Goal: Task Accomplishment & Management: Manage account settings

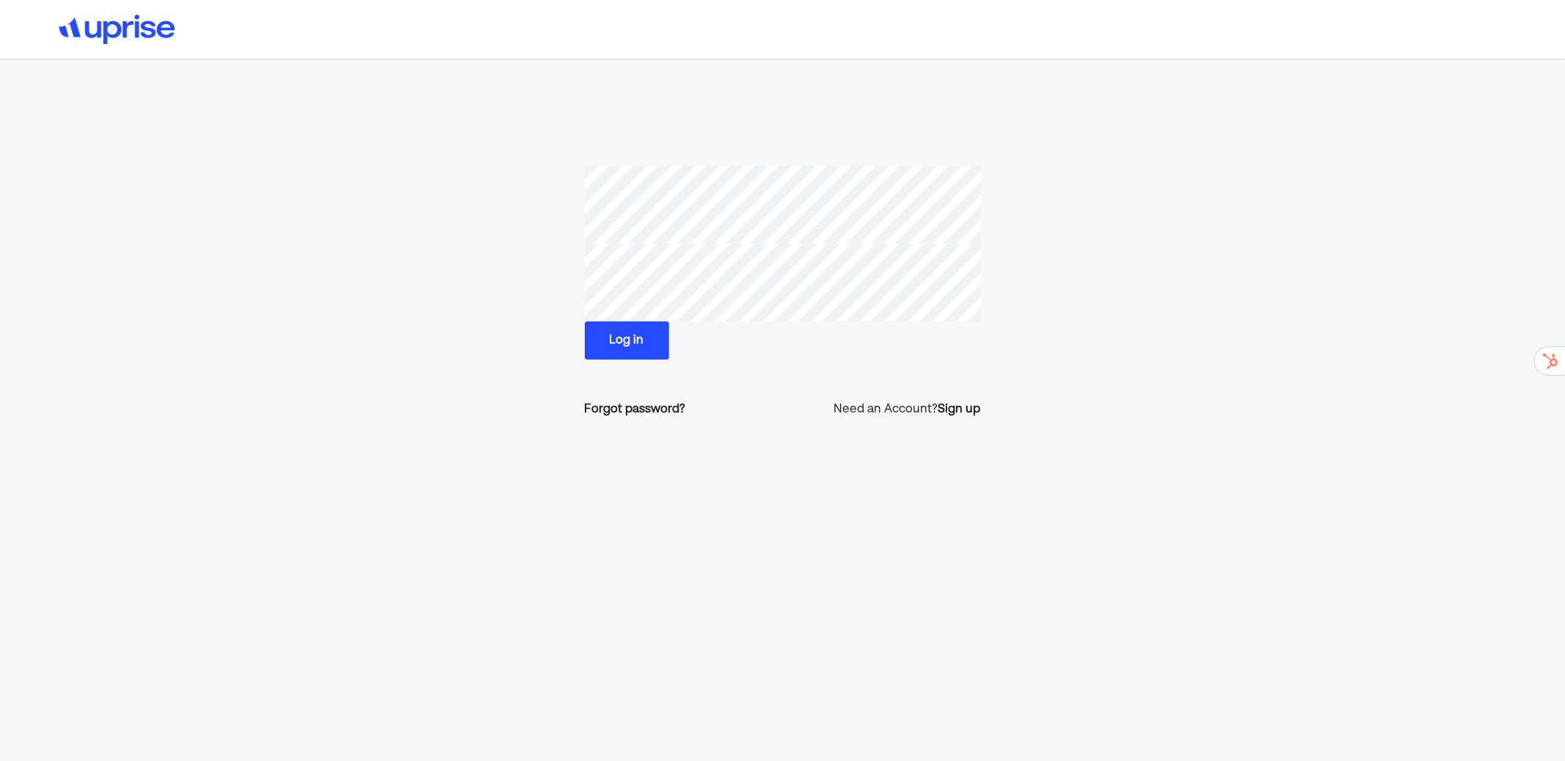
click at [646, 340] on button "Log in" at bounding box center [627, 340] width 84 height 38
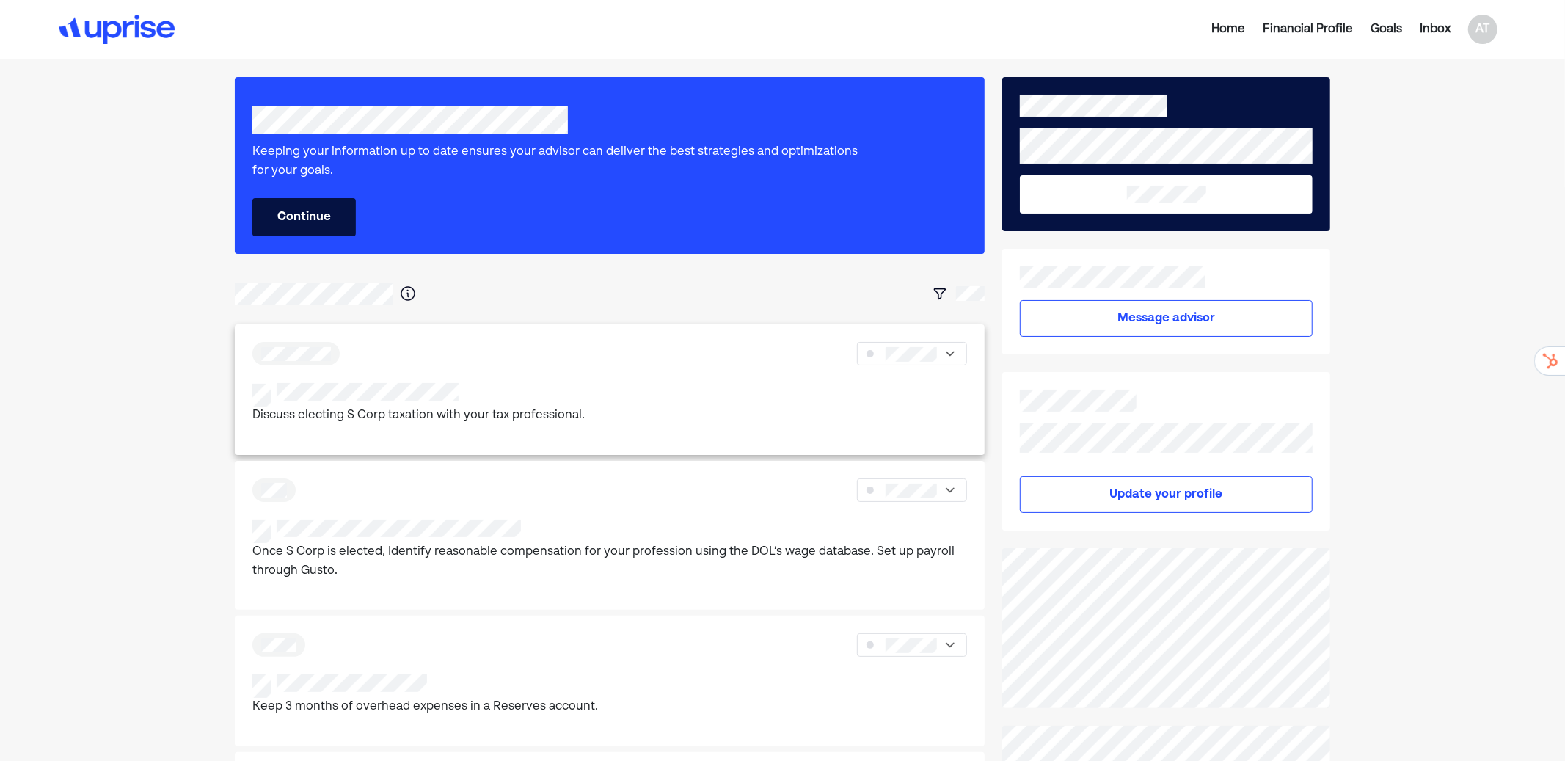
click at [595, 386] on div "Discuss electing S Corp taxation with your tax professional." at bounding box center [609, 404] width 715 height 43
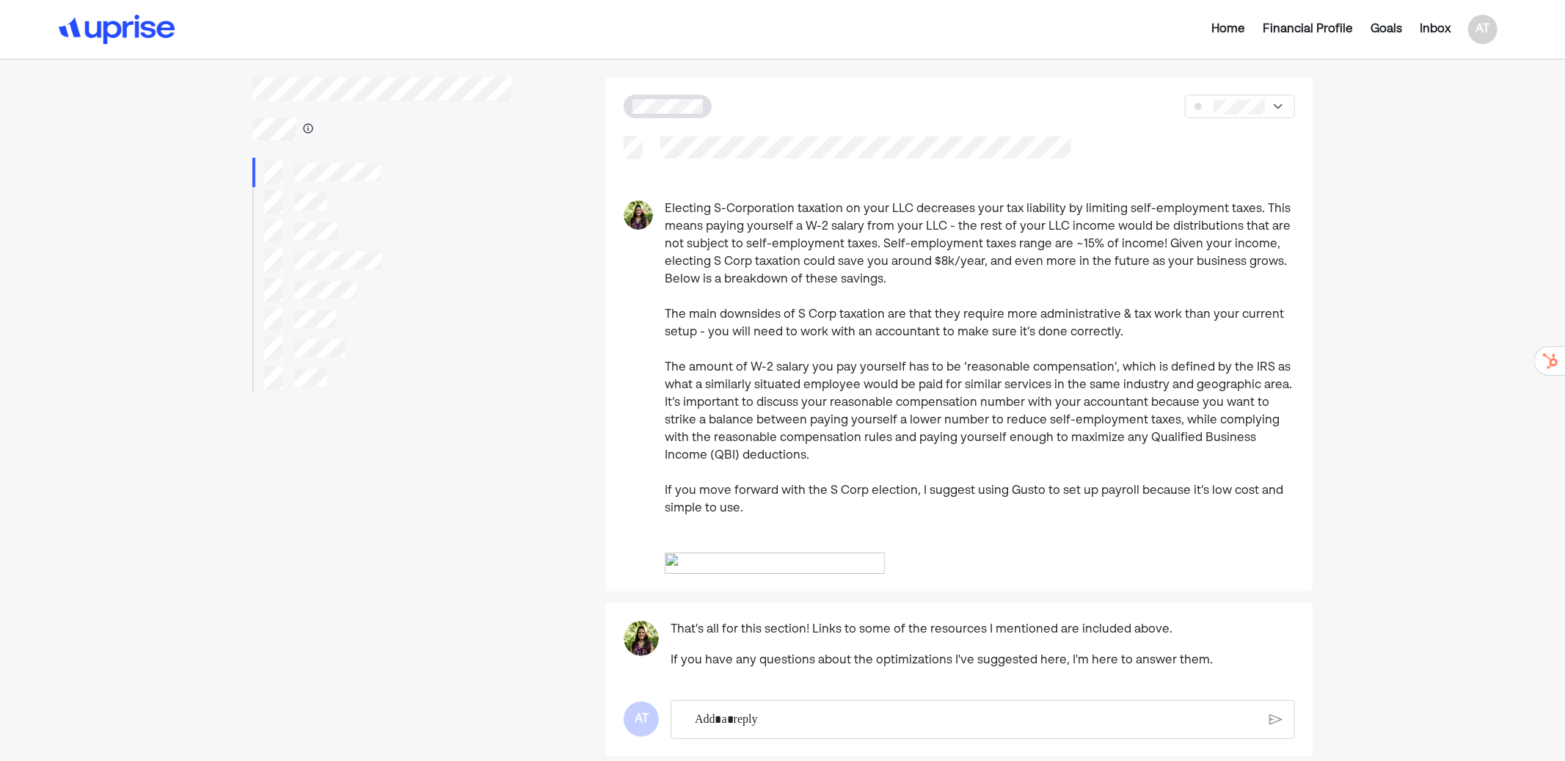
click at [142, 18] on img at bounding box center [117, 29] width 116 height 29
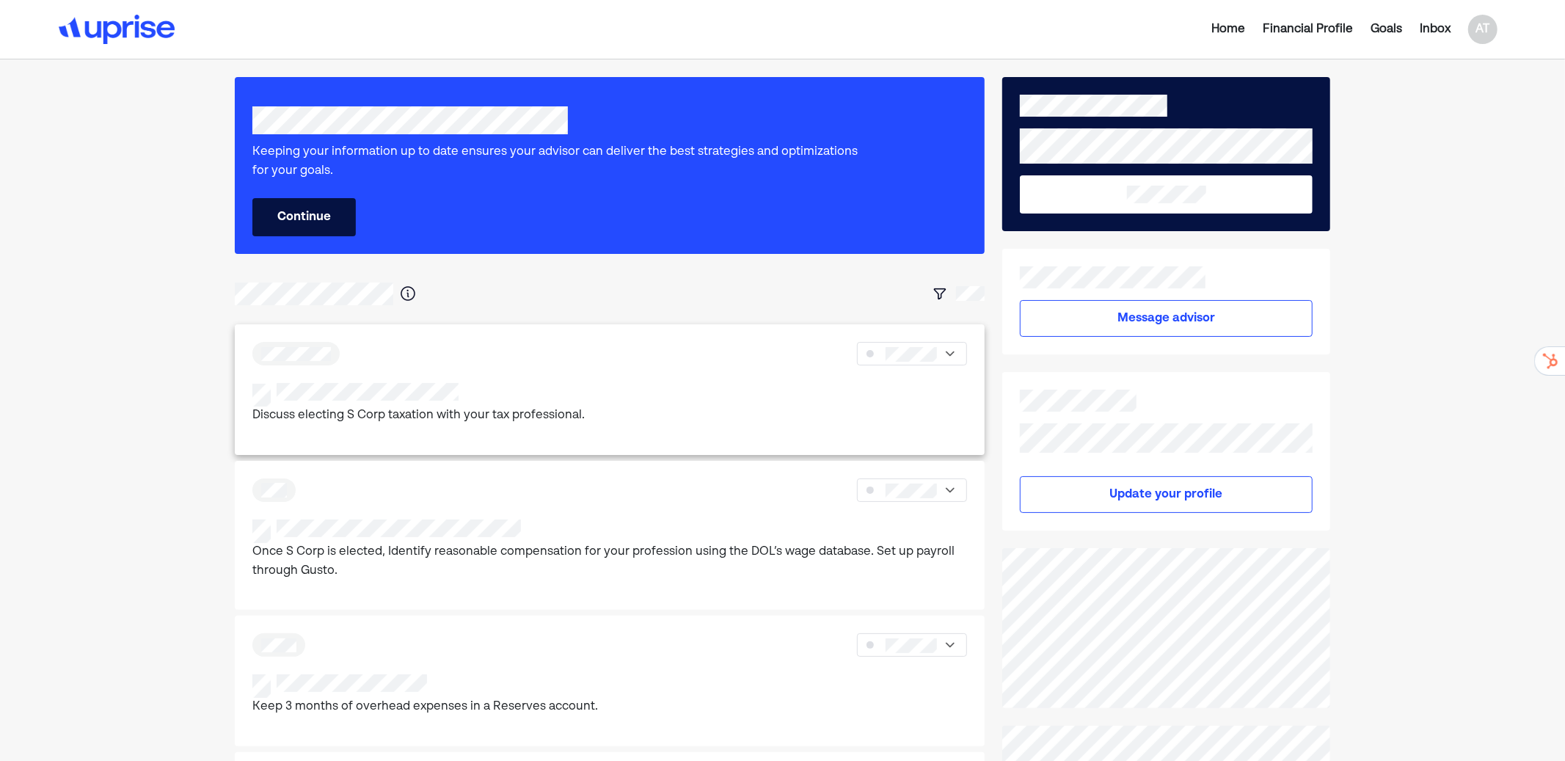
click at [582, 357] on div at bounding box center [609, 353] width 715 height 23
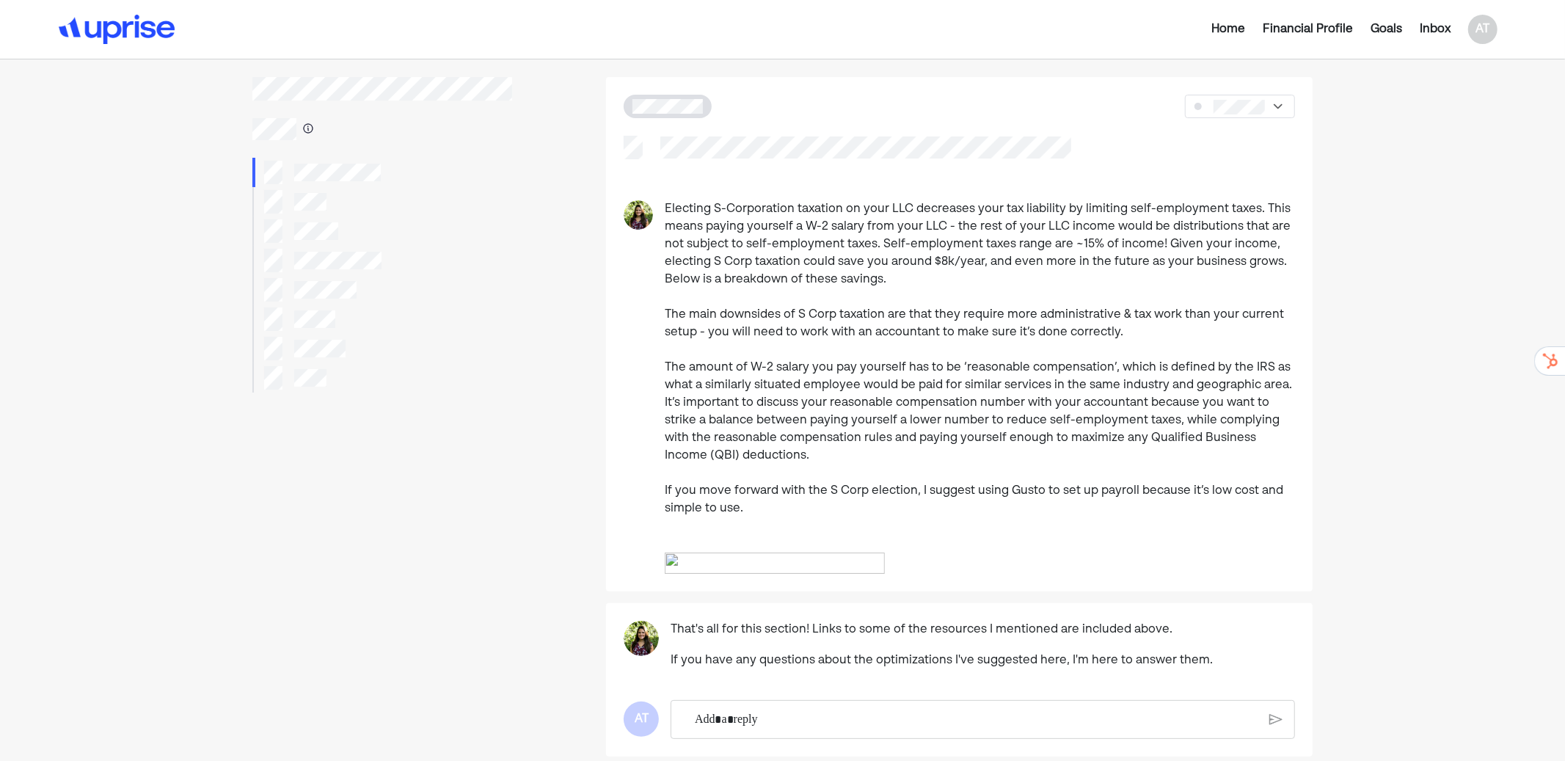
click at [822, 574] on img at bounding box center [775, 563] width 220 height 22
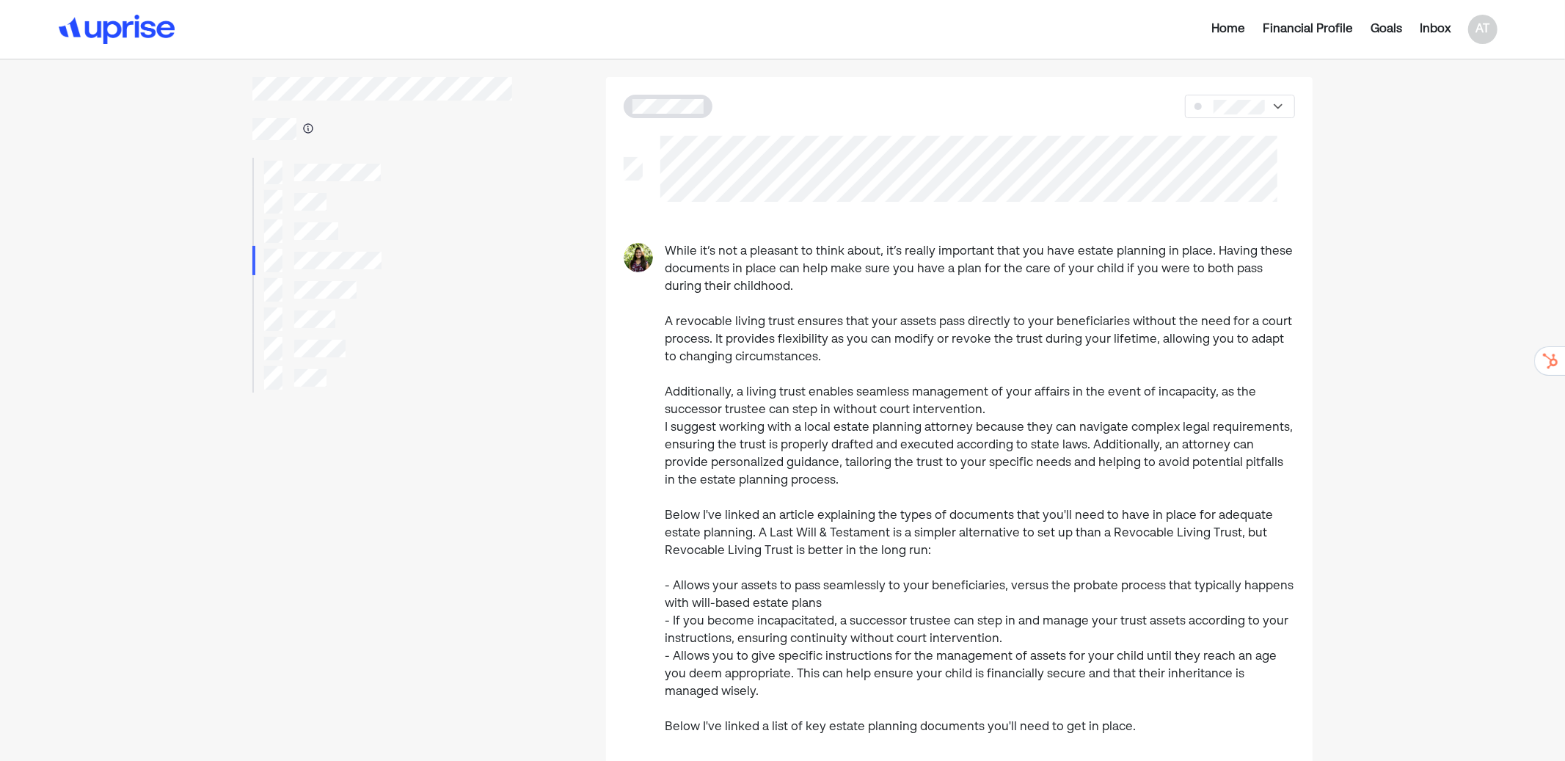
click at [131, 32] on img at bounding box center [117, 29] width 116 height 29
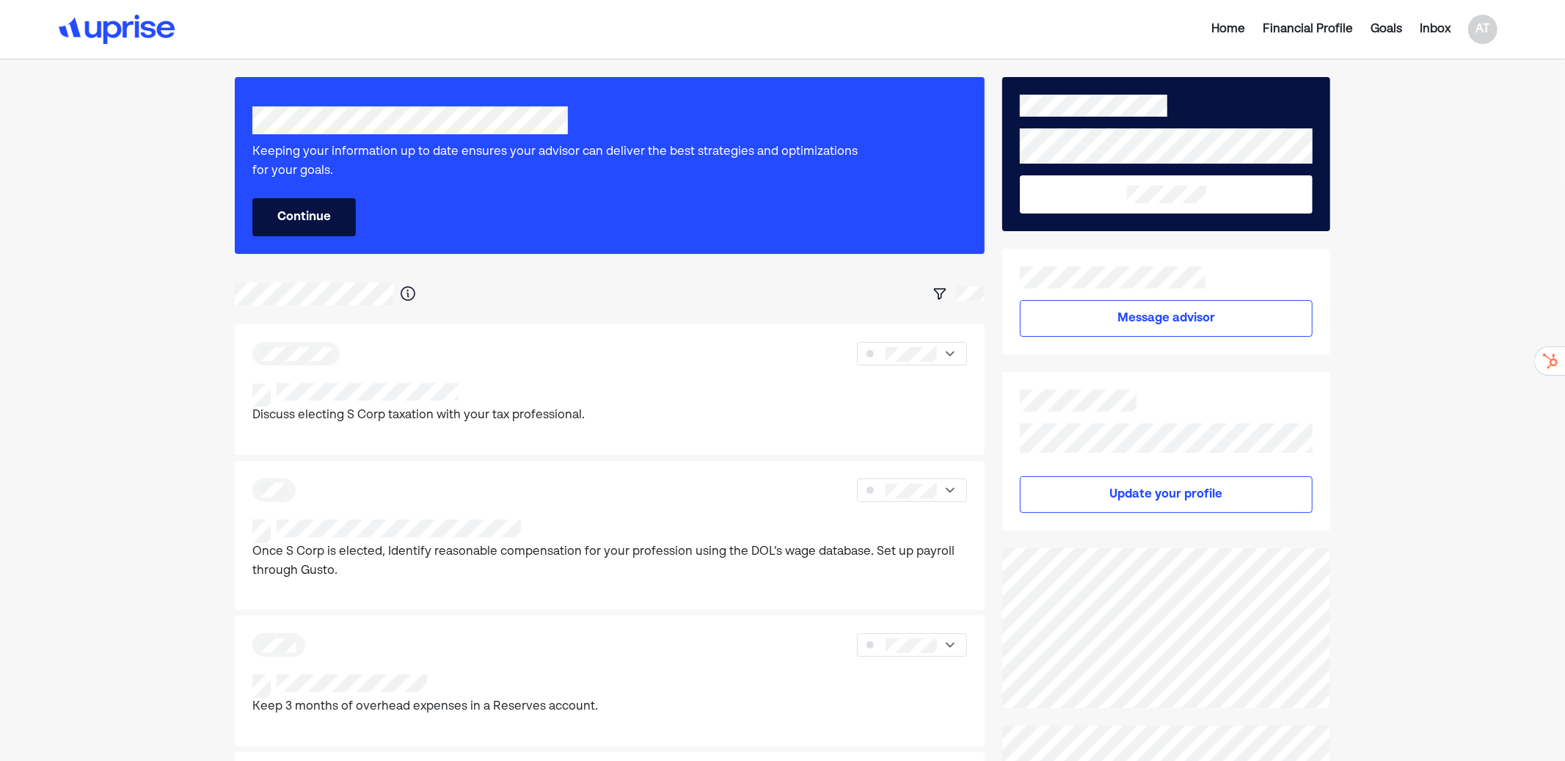
click at [1163, 329] on button "Message advisor" at bounding box center [1166, 318] width 293 height 37
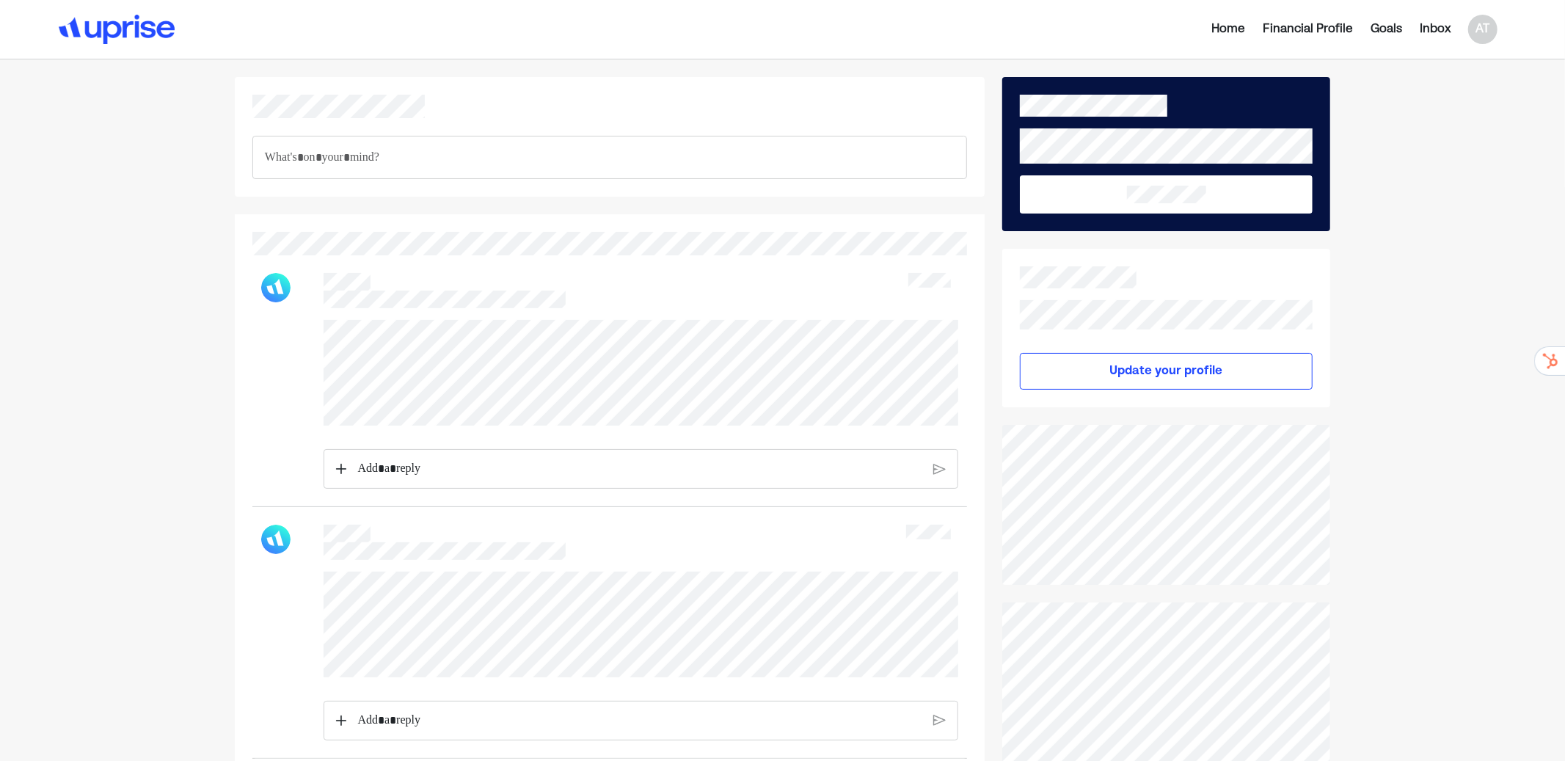
click at [128, 28] on img at bounding box center [117, 29] width 116 height 29
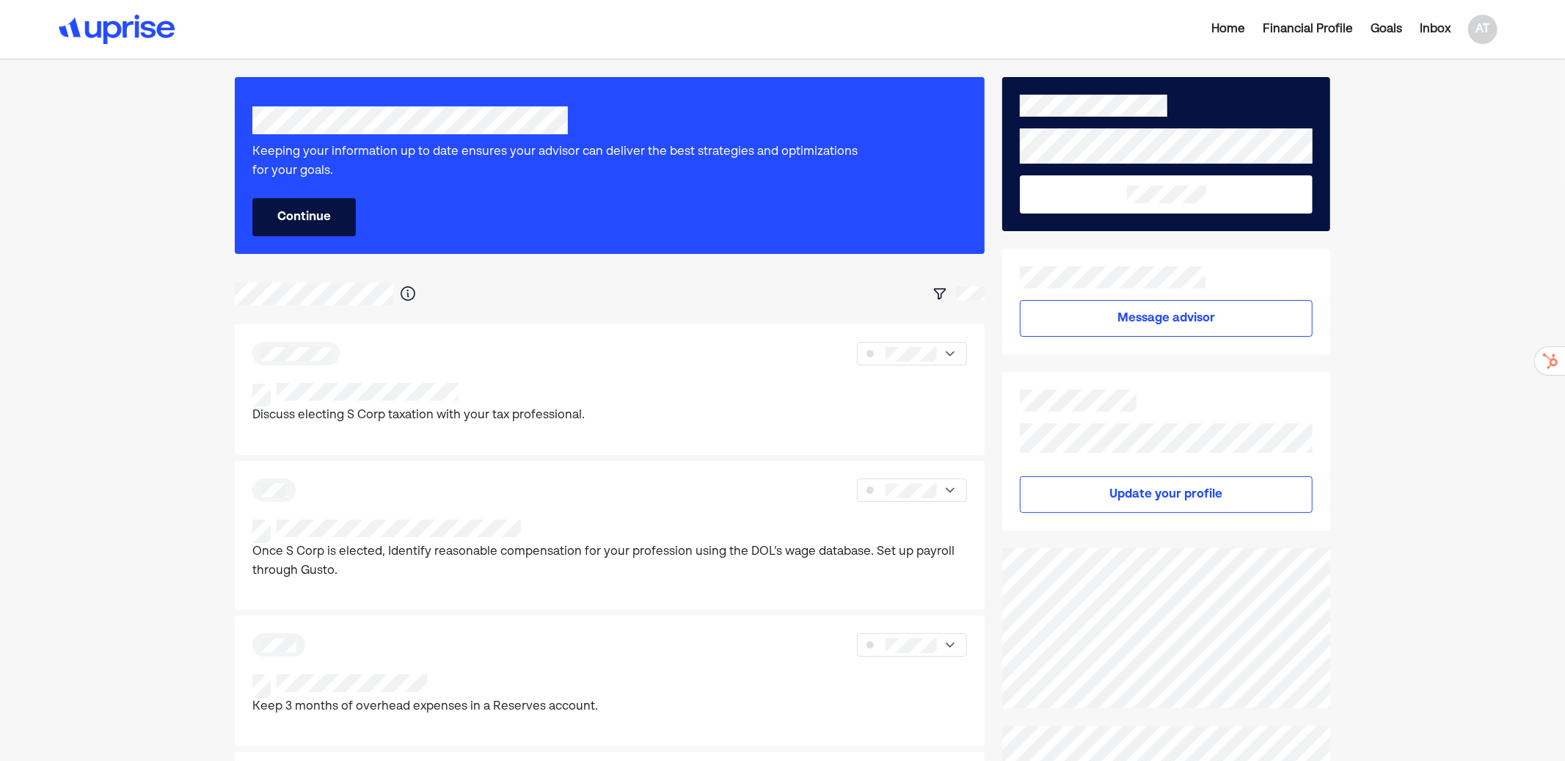
click at [145, 34] on img at bounding box center [117, 29] width 116 height 29
click at [1482, 34] on div "AT" at bounding box center [1482, 29] width 29 height 29
click at [1470, 124] on div "Log out" at bounding box center [1470, 118] width 43 height 18
